Goal: Task Accomplishment & Management: Use online tool/utility

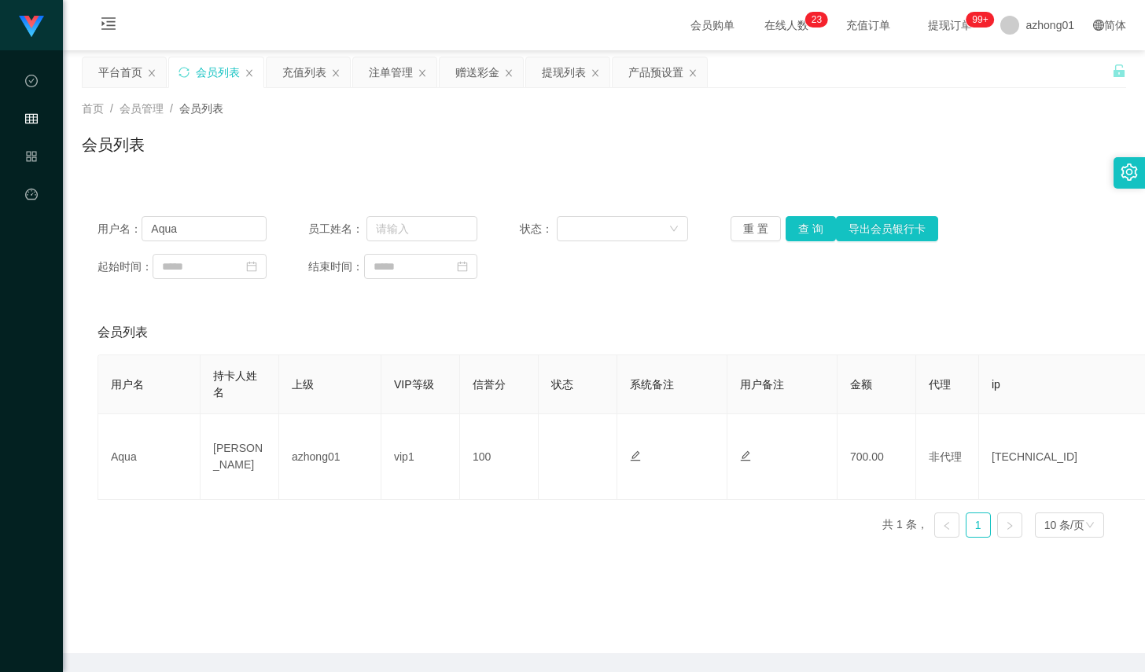
click at [638, 74] on div "产品预设置" at bounding box center [655, 72] width 55 height 30
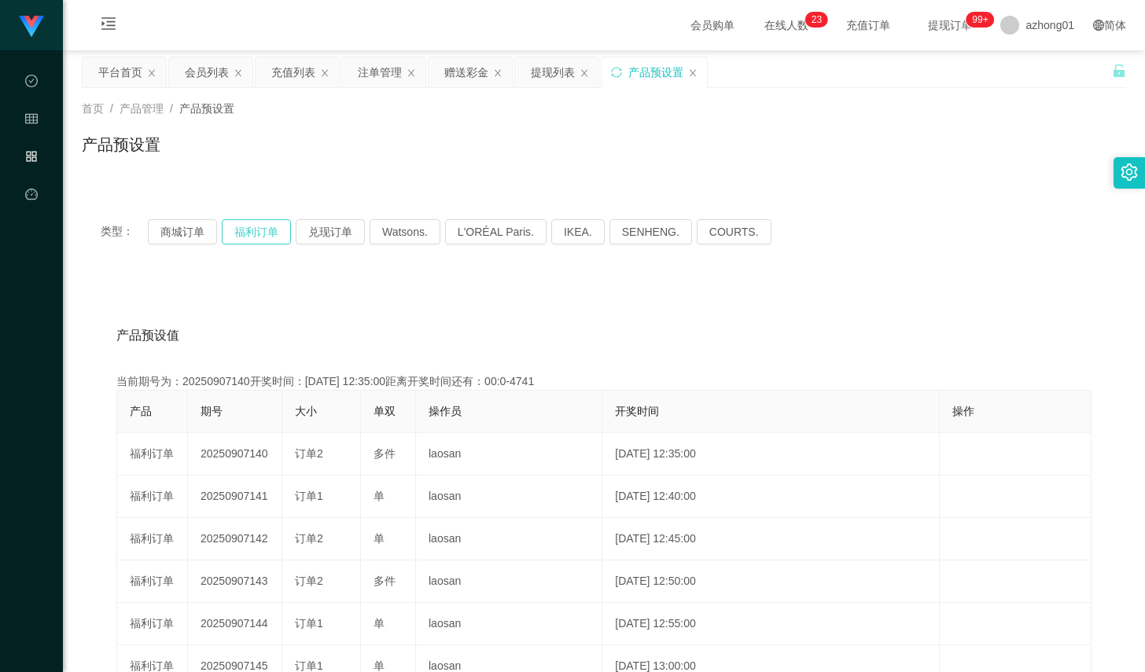
click at [266, 229] on button "福利订单" at bounding box center [256, 231] width 69 height 25
click at [525, 68] on div "提现列表" at bounding box center [556, 72] width 83 height 30
drag, startPoint x: 455, startPoint y: 73, endPoint x: 433, endPoint y: 108, distance: 41.0
click at [455, 73] on div "赠送彩金" at bounding box center [466, 72] width 44 height 30
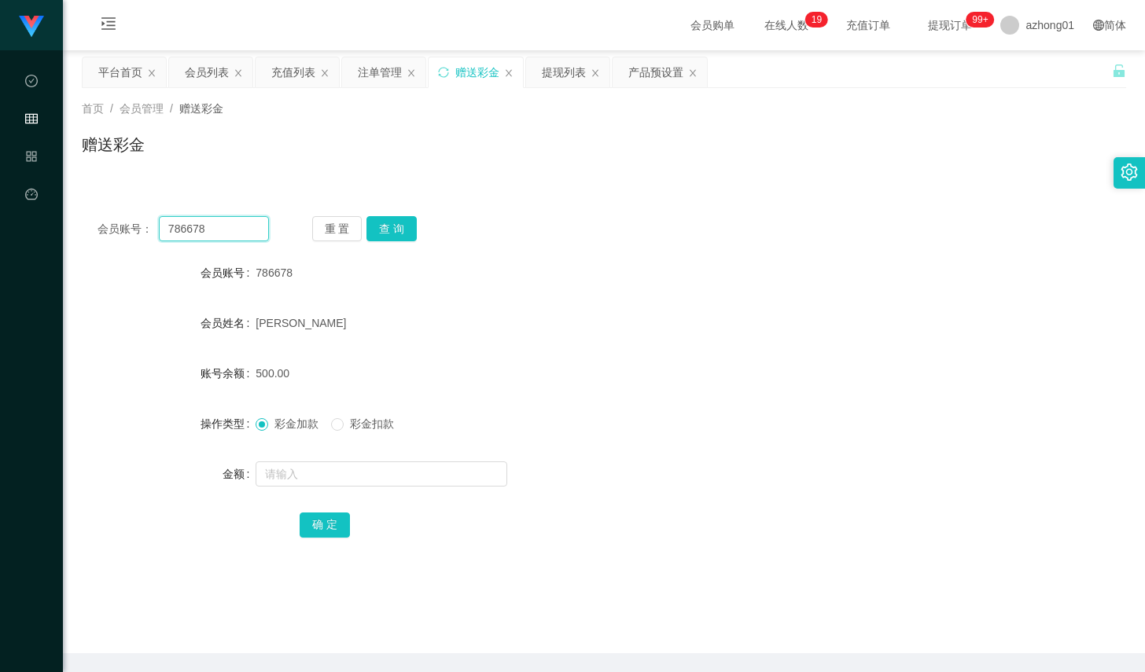
click at [232, 226] on input "786678" at bounding box center [214, 228] width 110 height 25
paste input "Yapp"
type input "Yapp"
click at [367, 235] on button "查 询" at bounding box center [391, 228] width 50 height 25
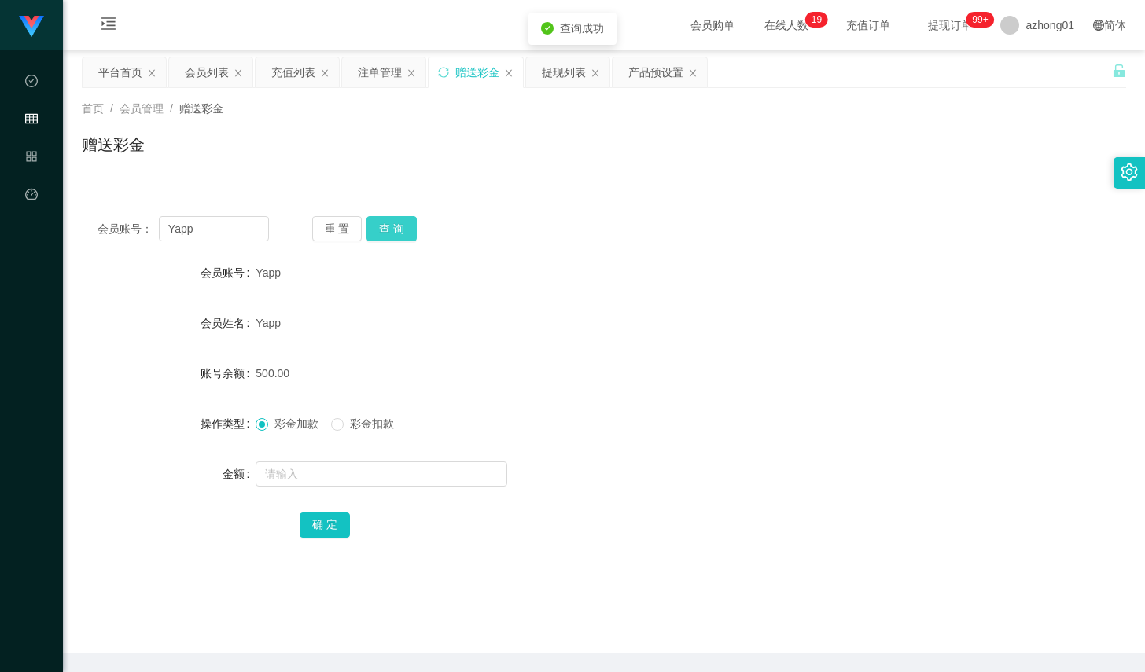
click at [367, 235] on button "查 询" at bounding box center [391, 228] width 50 height 25
click at [333, 472] on input "text" at bounding box center [382, 474] width 252 height 25
type input "200"
click at [335, 507] on form "会员账号 Yapp 会员姓名 Yapp 账号余额 500.00 操作类型 彩金加款 彩金扣款 金额 200 确 定" at bounding box center [604, 398] width 1044 height 283
click at [334, 513] on button "确 定" at bounding box center [325, 525] width 50 height 25
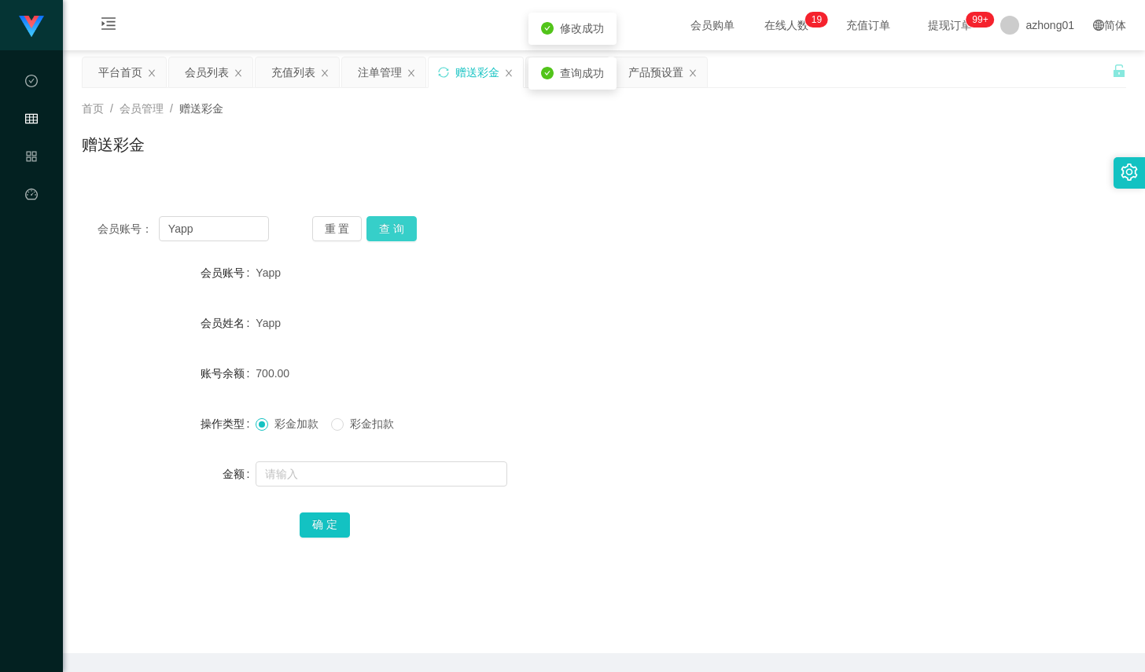
click at [405, 238] on button "查 询" at bounding box center [391, 228] width 50 height 25
drag, startPoint x: 405, startPoint y: 238, endPoint x: 595, endPoint y: 138, distance: 215.3
click at [405, 238] on div "重 置 查 询" at bounding box center [397, 228] width 171 height 25
click at [409, 230] on button "查 询" at bounding box center [391, 228] width 50 height 25
click at [410, 226] on button "查 询" at bounding box center [391, 228] width 50 height 25
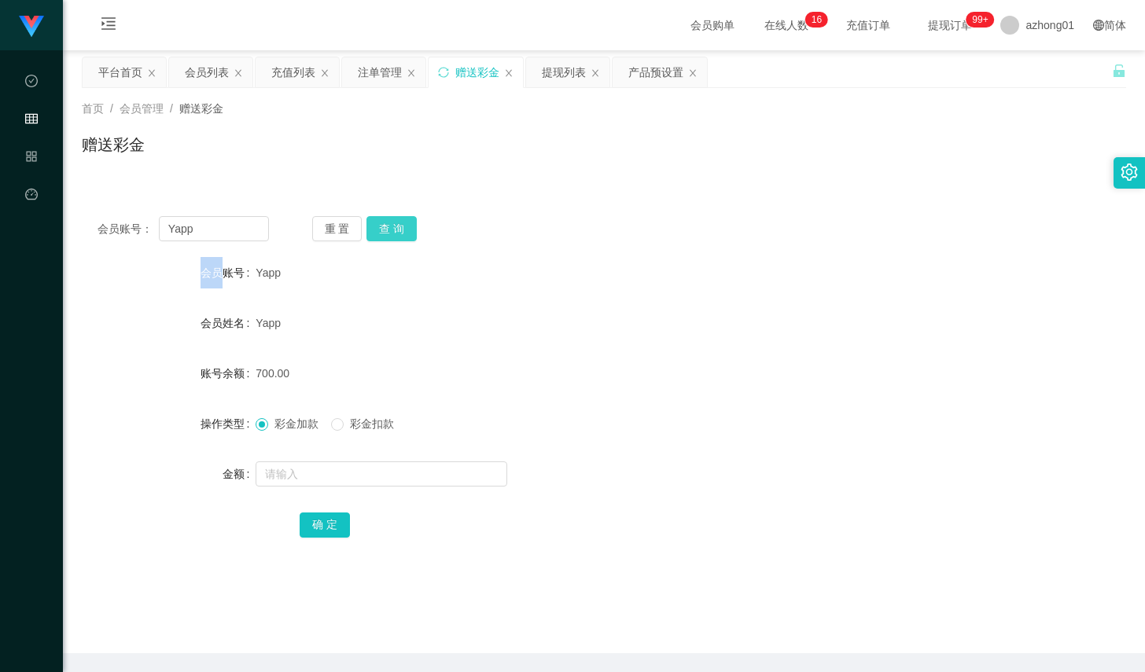
click at [410, 226] on div "重 置 查 询" at bounding box center [397, 228] width 171 height 25
click at [640, 67] on div "产品预设置" at bounding box center [655, 72] width 55 height 30
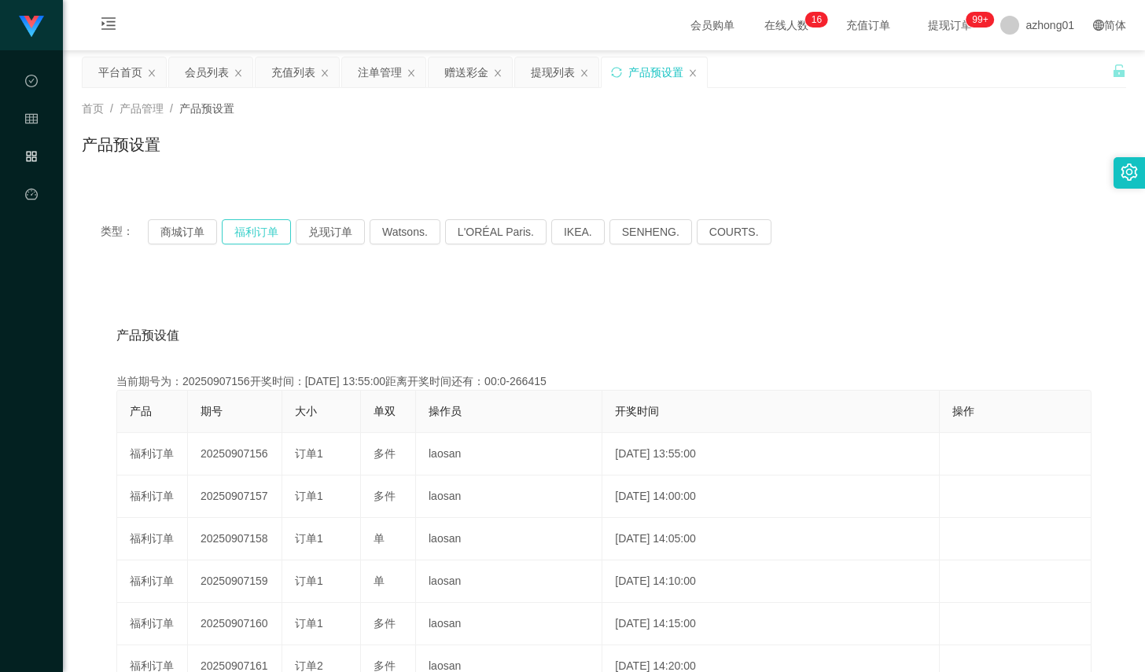
click at [265, 234] on button "福利订单" at bounding box center [256, 231] width 69 height 25
click at [264, 222] on button "福利订单" at bounding box center [256, 231] width 69 height 25
click at [246, 231] on button "福利订单" at bounding box center [256, 231] width 69 height 25
click at [222, 82] on div "会员列表" at bounding box center [207, 72] width 44 height 30
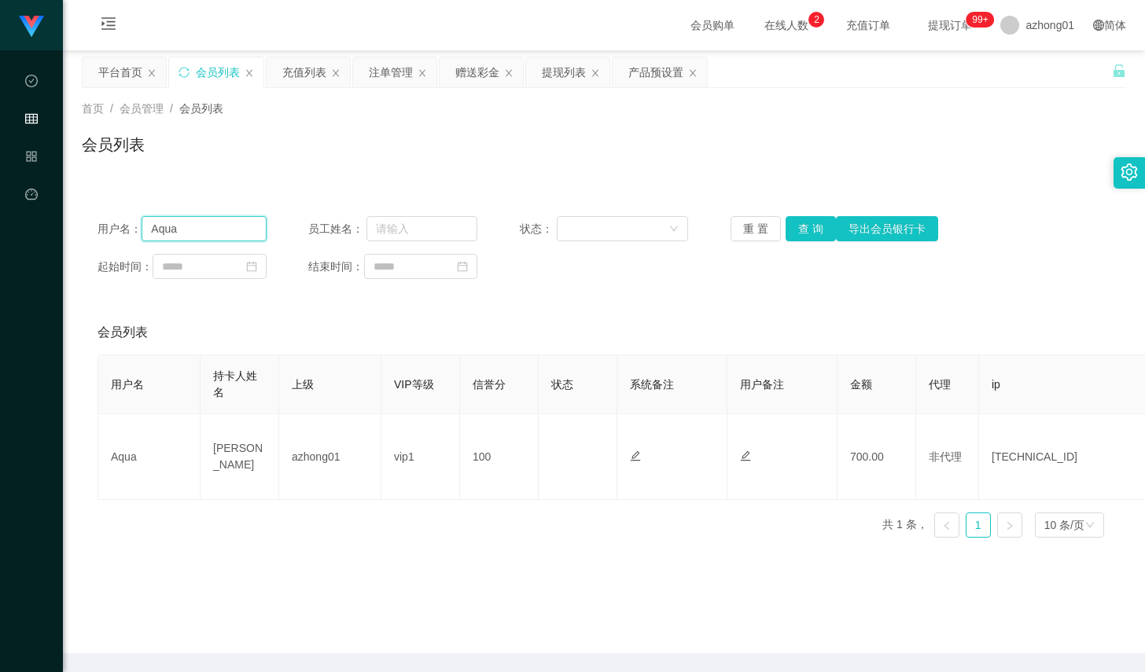
click at [234, 223] on input "Aqua" at bounding box center [204, 228] width 124 height 25
paste input "01116832011"
type input "01116832011"
click at [800, 226] on button "查 询" at bounding box center [811, 228] width 50 height 25
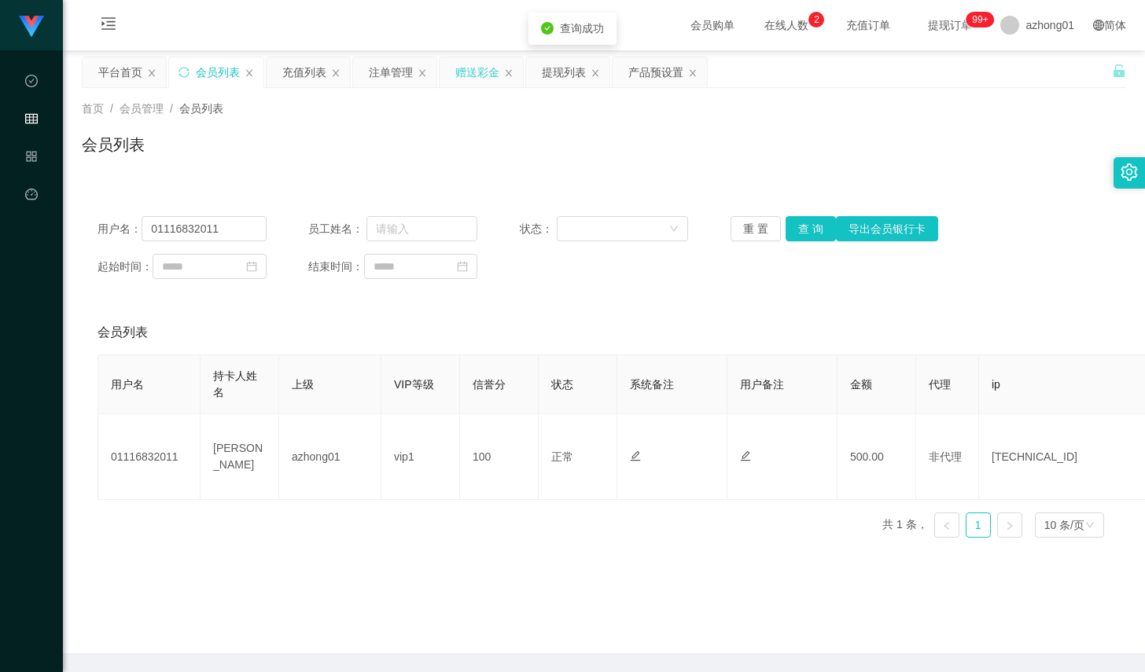
click at [477, 73] on div "赠送彩金" at bounding box center [477, 72] width 44 height 30
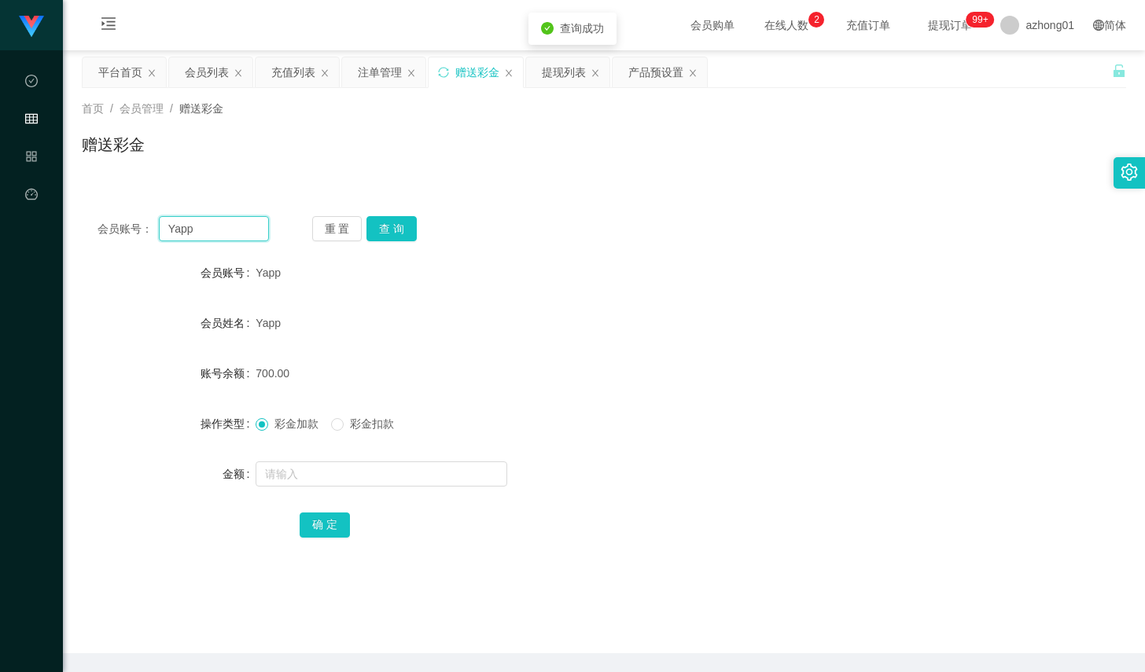
click at [237, 232] on input "Yapp" at bounding box center [214, 228] width 110 height 25
paste input "01116832011"
type input "01116832011"
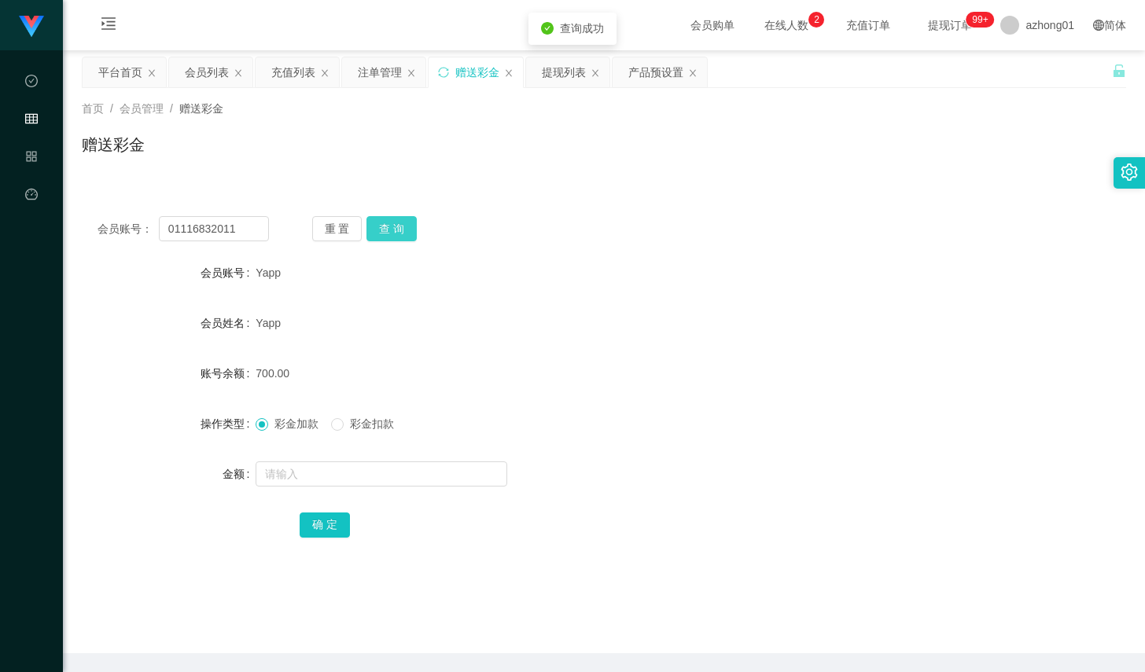
click at [389, 224] on button "查 询" at bounding box center [391, 228] width 50 height 25
click at [324, 475] on input "text" at bounding box center [382, 474] width 252 height 25
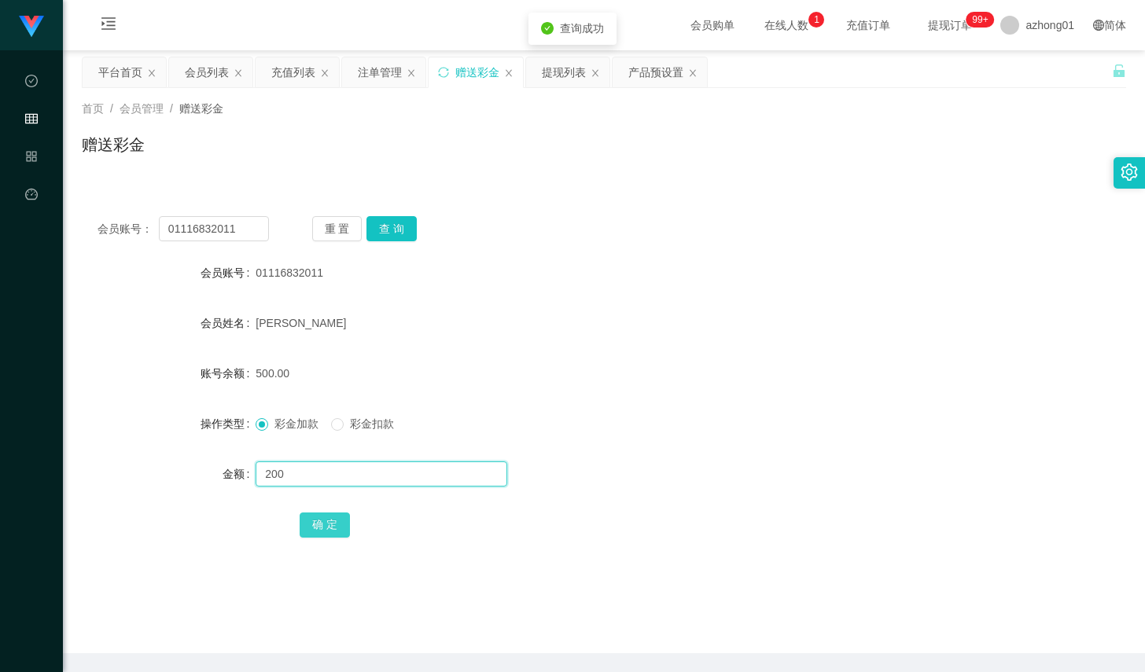
type input "200"
click at [316, 513] on button "确 定" at bounding box center [325, 525] width 50 height 25
